Goal: Complete application form

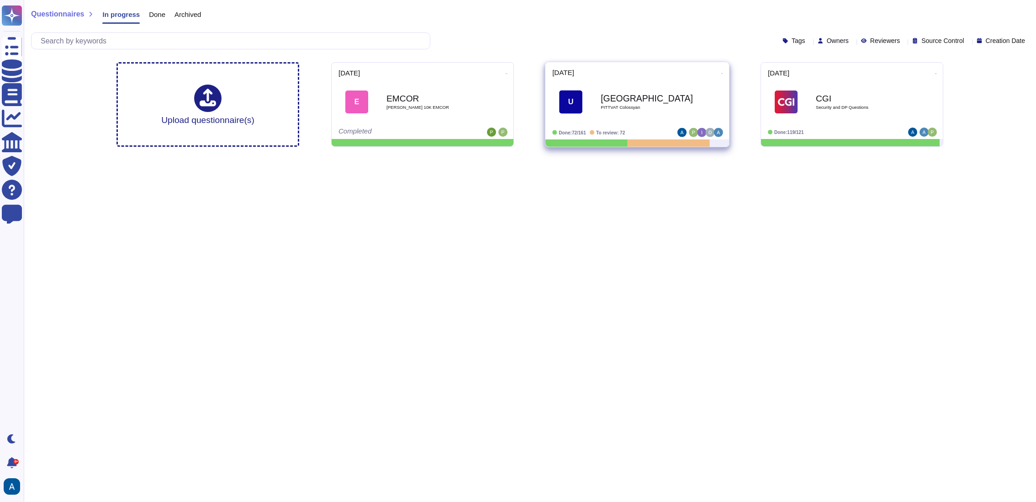
click at [658, 101] on b "[GEOGRAPHIC_DATA]" at bounding box center [647, 98] width 92 height 9
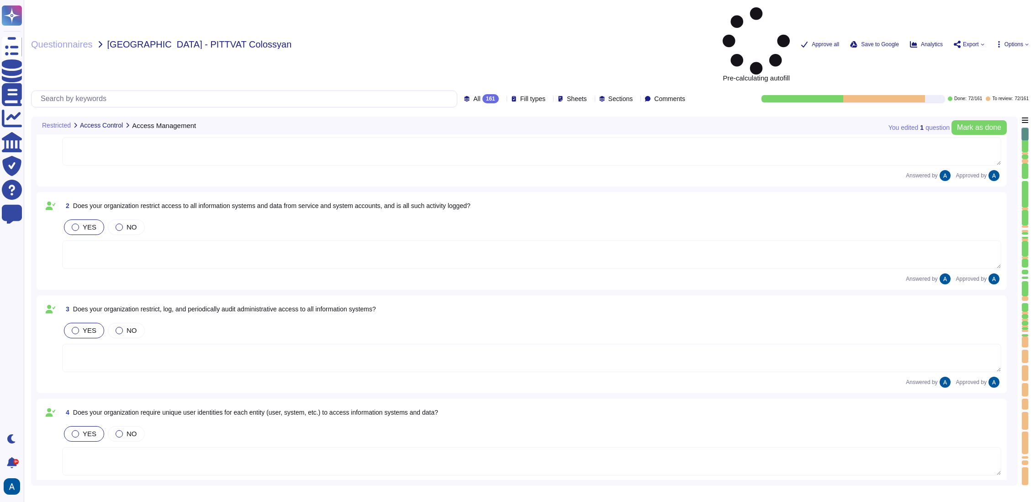
scroll to position [133, 0]
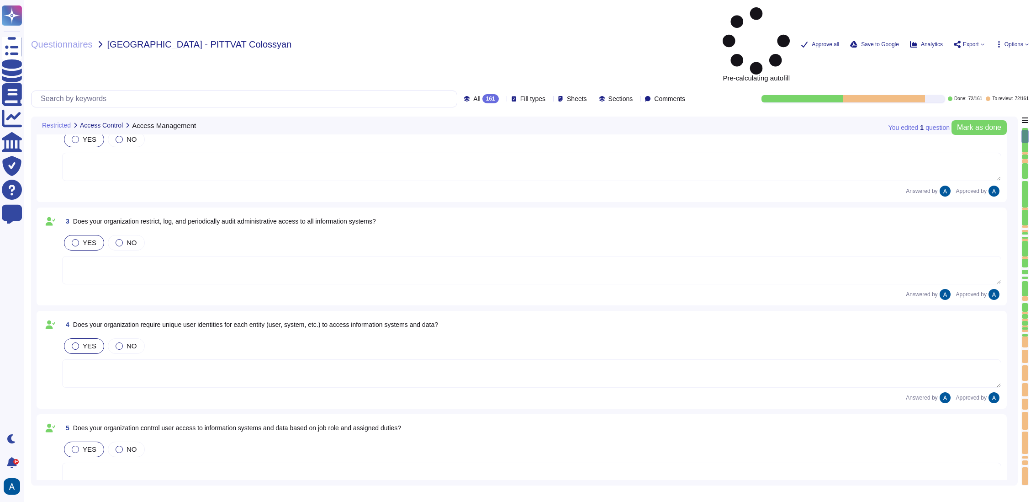
click at [1027, 329] on div at bounding box center [1025, 330] width 6 height 2
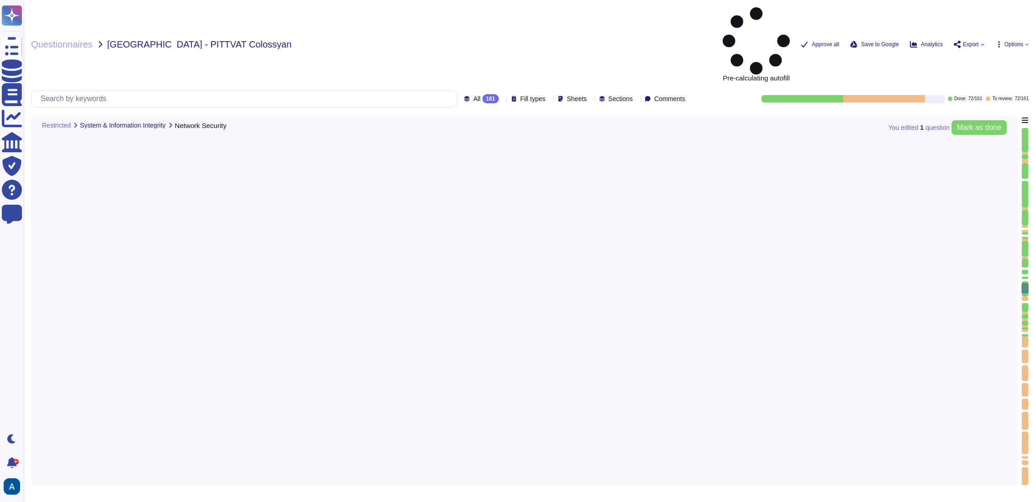
type textarea "Separate IDS systems are used."
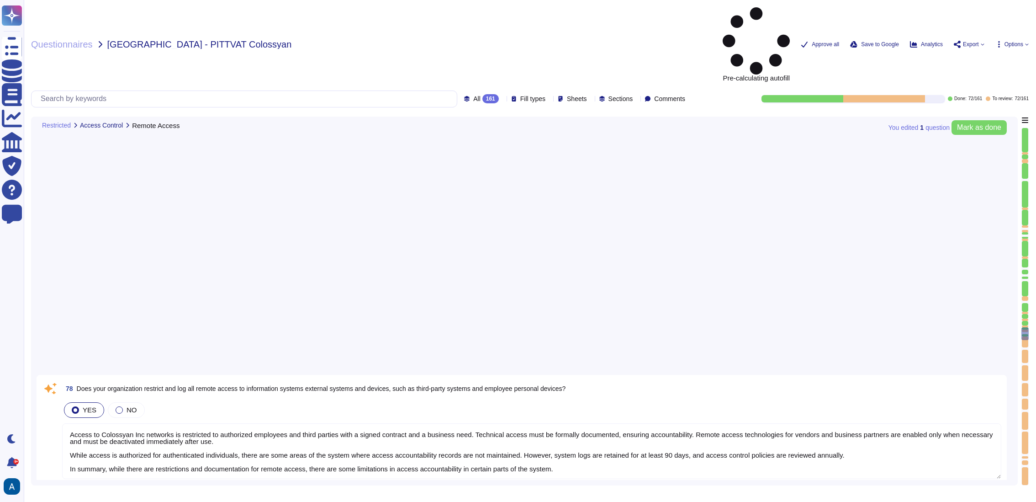
type textarea "Access to Colossyan Inc networks is restricted to authorized employees and thir…"
type textarea "Yes, our organization's SDLC processes include peer reviews, where significant …"
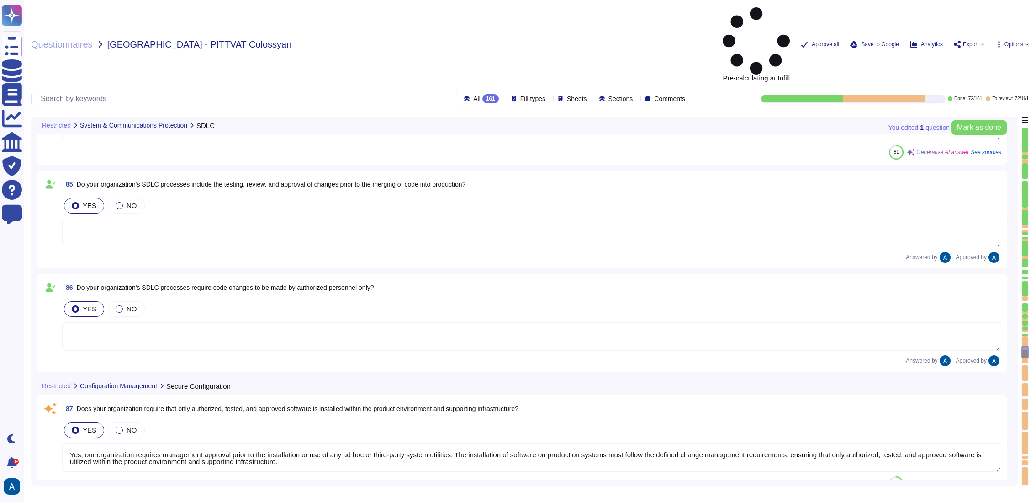
type textarea "Yes, our organization requires management approval prior to the installation or…"
type textarea "Yes, all vendor defaults must be changed before a system is installed on the ne…"
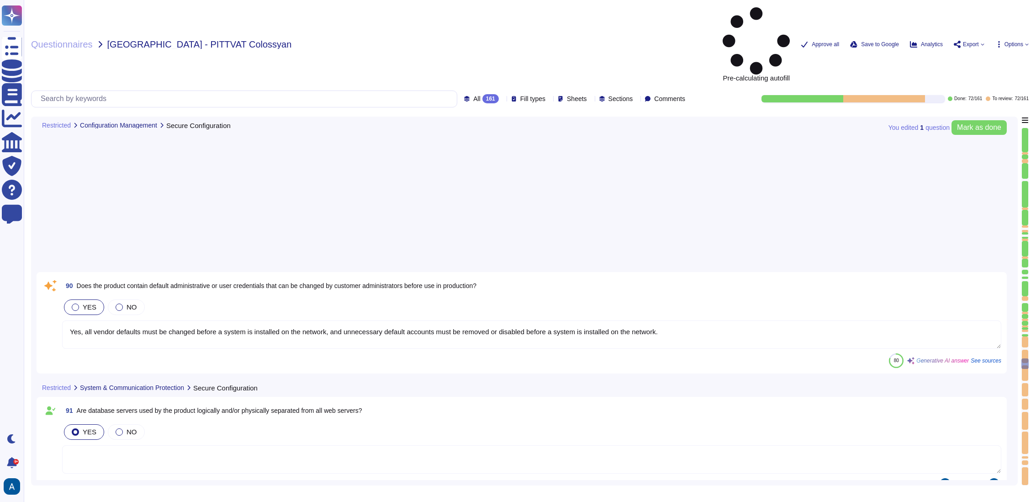
type textarea "Yes, our organization prioritizes supplier diversification to reduce reliance o…"
type textarea "Yes, our organization has a documented information security awareness program t…"
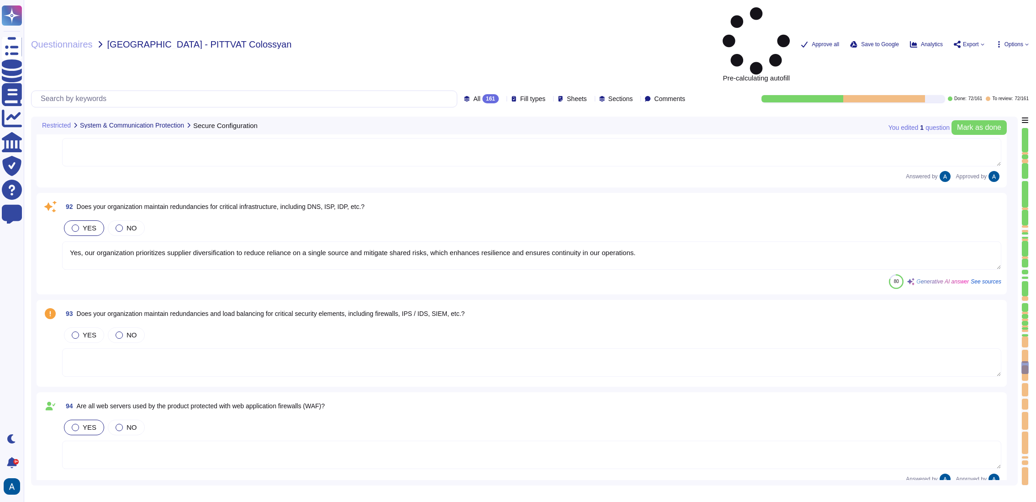
type textarea "Yes, [PERSON_NAME] complies with GDPR and holds a SOC2 Type II report. We are c…"
type textarea "Yes, our organization has a documented data privacy policy available for review…"
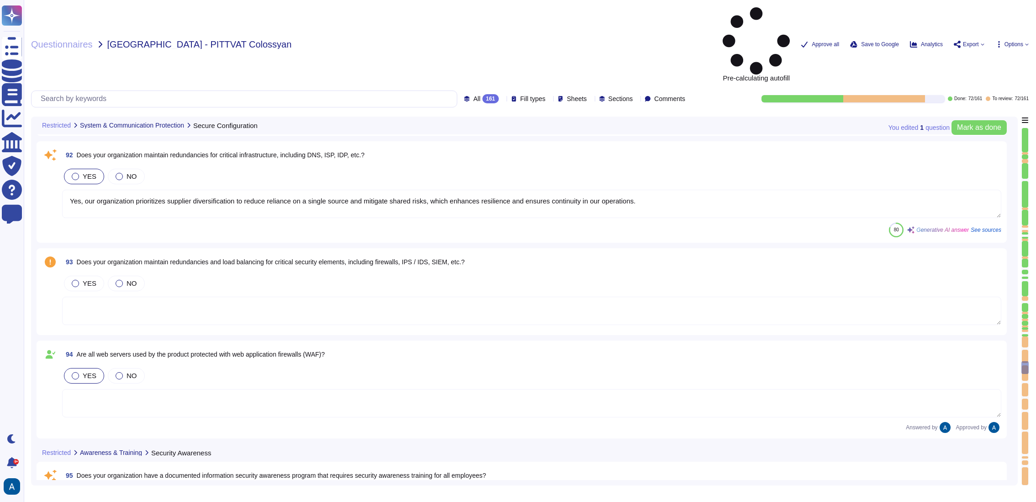
scroll to position [9796, 0]
